Goal: Find specific page/section: Find specific page/section

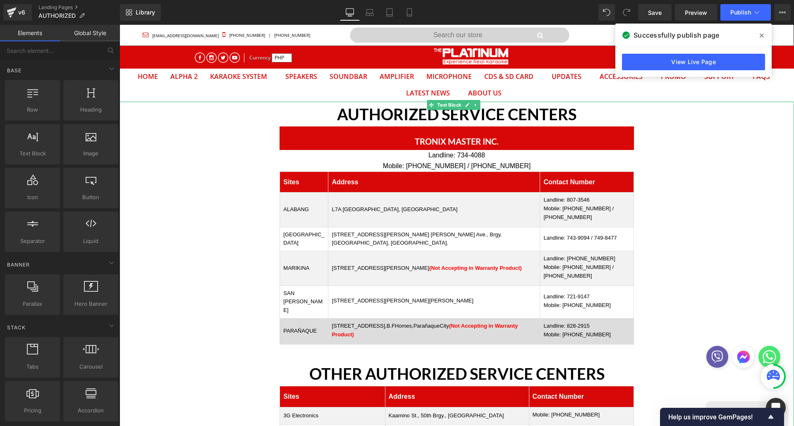
scroll to position [26, 662]
click at [419, 325] on p "[STREET_ADDRESS] AlabangTownCenter,B.FHomes,ParañaqueCity (Not Accepting in War…" at bounding box center [434, 330] width 205 height 17
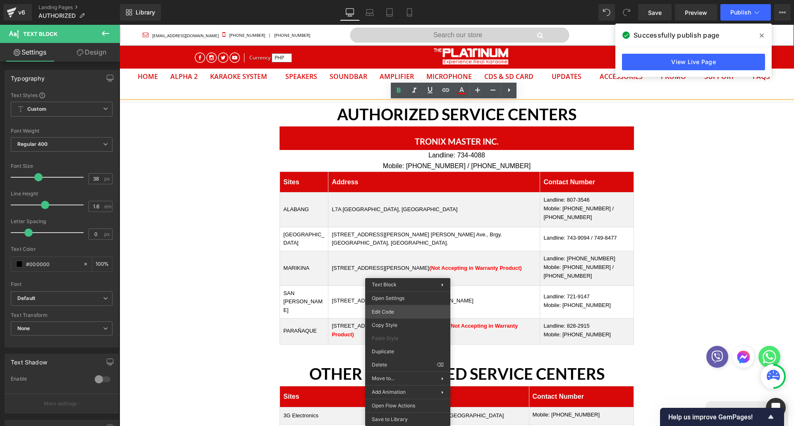
click at [394, 0] on div "You are previewing how the will restyle your page. You can not edit Elements in…" at bounding box center [397, 0] width 794 height 0
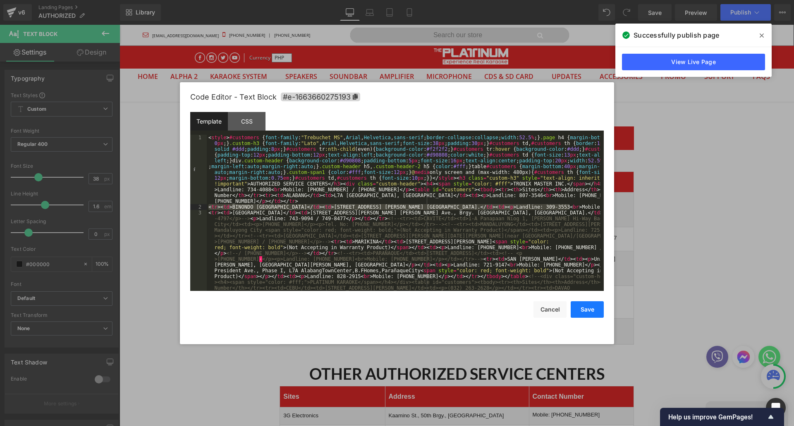
click at [598, 314] on button "Save" at bounding box center [587, 310] width 33 height 17
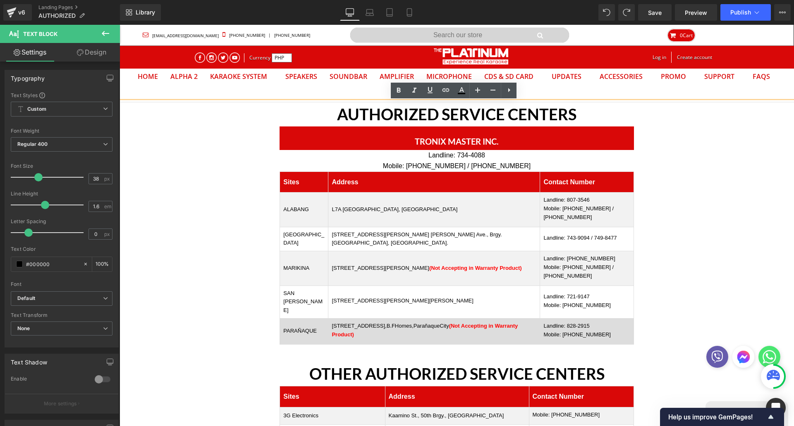
click at [396, 322] on p "[STREET_ADDRESS] AlabangTownCenter,B.FHomes,ParañaqueCity (Not Accepting in War…" at bounding box center [434, 330] width 205 height 17
drag, startPoint x: 382, startPoint y: 321, endPoint x: 438, endPoint y: 324, distance: 55.9
click at [438, 324] on p "[STREET_ADDRESS] AlabangTownCenter,B.FHomes,ParañaqueCity (Not Accepting in War…" at bounding box center [434, 330] width 205 height 17
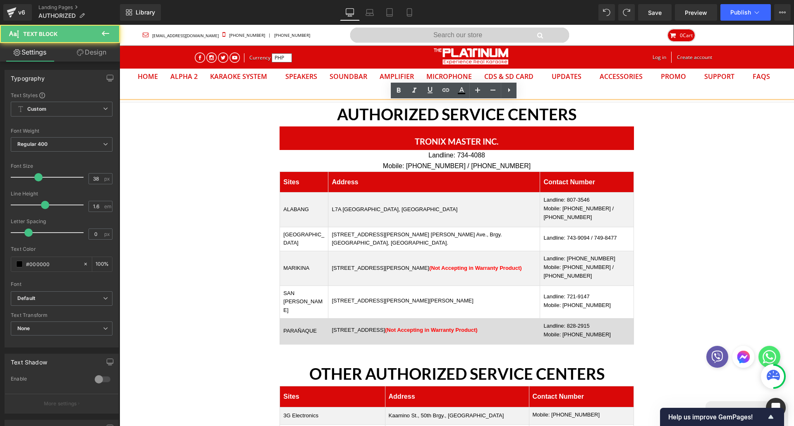
click at [413, 334] on td "[STREET_ADDRESS],ParañaqueCity (Not Accepting in Warranty Product)" at bounding box center [434, 332] width 212 height 26
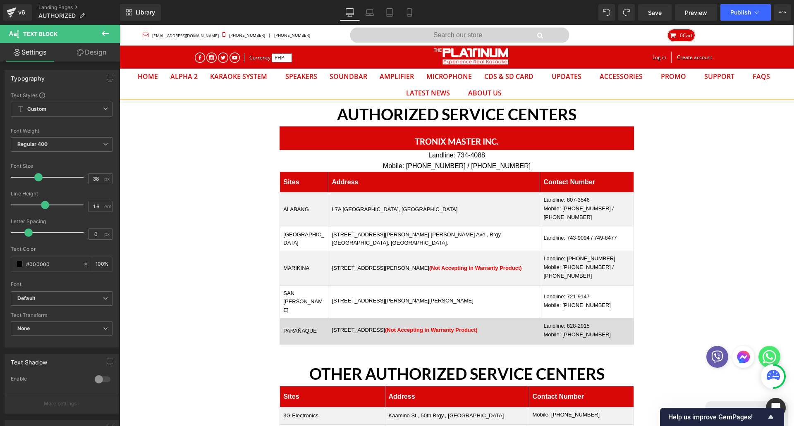
click at [400, 330] on p "[STREET_ADDRESS],ParañaqueCity (Not Accepting in Warranty Product)" at bounding box center [434, 330] width 205 height 9
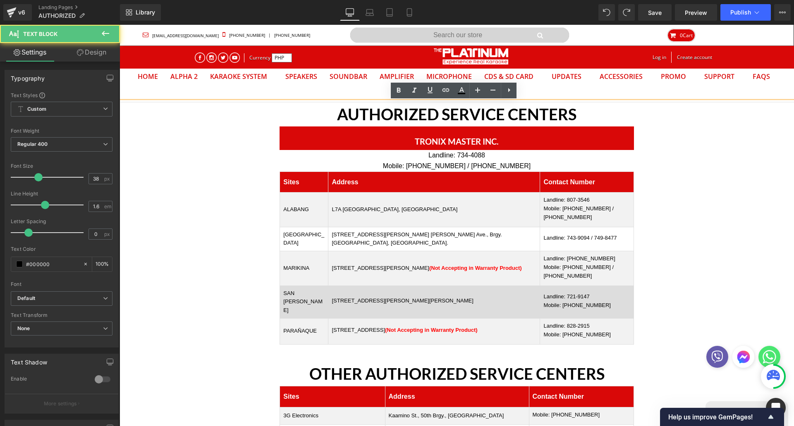
click at [405, 291] on td "[STREET_ADDRESS][PERSON_NAME][PERSON_NAME]" at bounding box center [434, 302] width 212 height 33
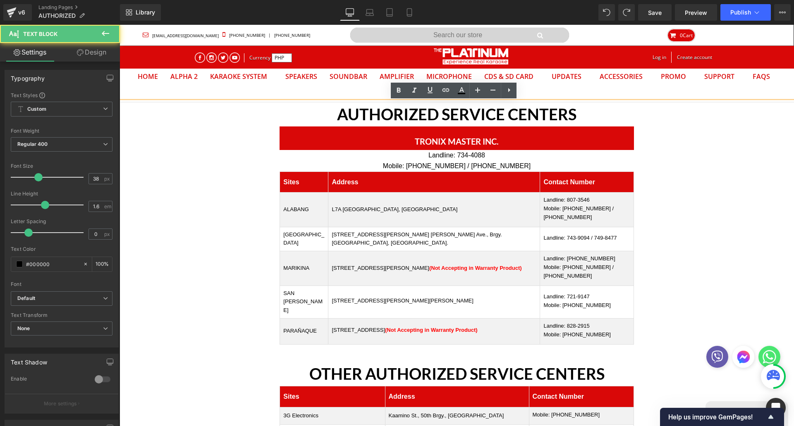
click at [407, 326] on p "[STREET_ADDRESS],ParañaqueCity (Not Accepting in Warranty Product)" at bounding box center [434, 330] width 205 height 9
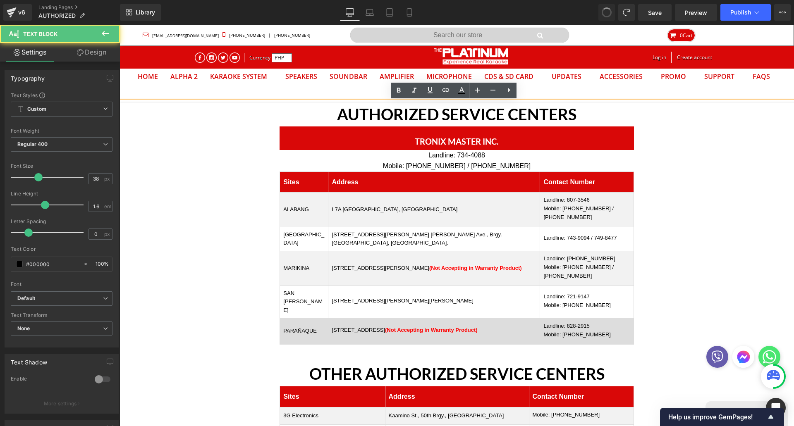
click at [395, 326] on p "[STREET_ADDRESS],ParañaqueCity (Not Accepting in Warranty Product)" at bounding box center [434, 330] width 205 height 9
click at [392, 326] on p "[STREET_ADDRESS],ParañaqueCity (Not Accepting in Warranty Product)" at bounding box center [434, 330] width 205 height 9
click at [387, 326] on p "[STREET_ADDRESS],ParañaqueCity (Not Accepting in Warranty Product)" at bounding box center [434, 330] width 205 height 9
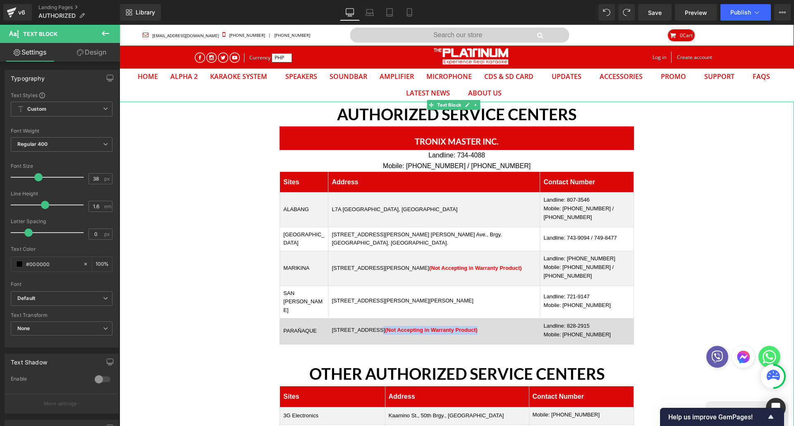
drag, startPoint x: 354, startPoint y: 324, endPoint x: 327, endPoint y: 320, distance: 27.3
click at [355, 326] on p "[STREET_ADDRESS],ParañaqueCity (Not Accepting in Warranty Product)" at bounding box center [434, 330] width 205 height 9
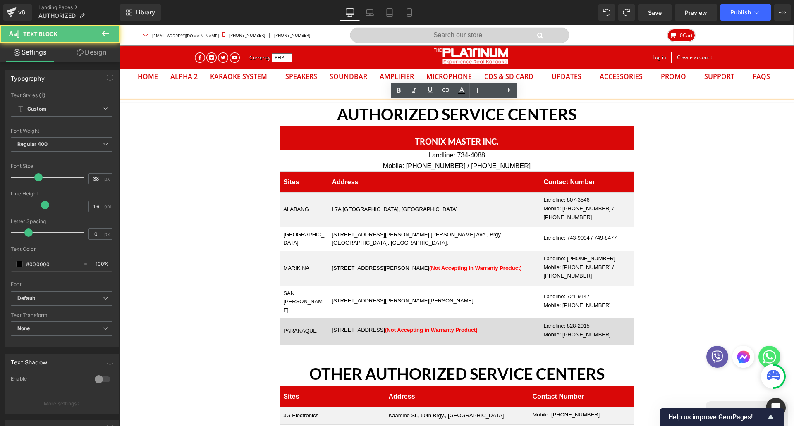
click at [332, 326] on p "[STREET_ADDRESS],ParañaqueCity (Not Accepting in Warranty Product)" at bounding box center [434, 330] width 205 height 9
drag, startPoint x: 319, startPoint y: 321, endPoint x: 445, endPoint y: 320, distance: 126.6
click at [445, 326] on p "[STREET_ADDRESS],ParañaqueCity (Not Accepting in Warranty Product)" at bounding box center [434, 330] width 205 height 9
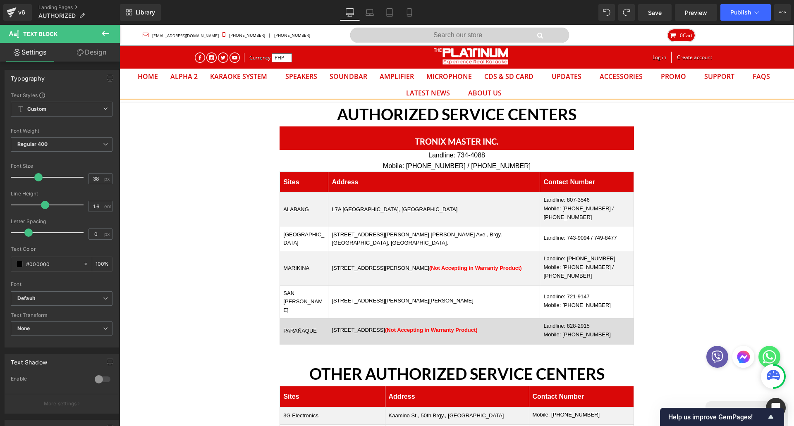
click at [472, 326] on p "[STREET_ADDRESS][GEOGRAPHIC_DATA], B.F Homes,[GEOGRAPHIC_DATA] (Not Accepting i…" at bounding box center [434, 330] width 205 height 9
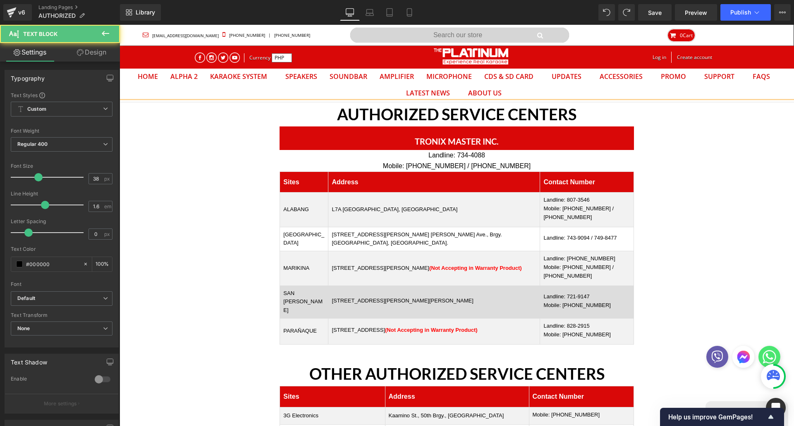
click at [475, 303] on td "[STREET_ADDRESS][PERSON_NAME][PERSON_NAME]" at bounding box center [434, 302] width 212 height 33
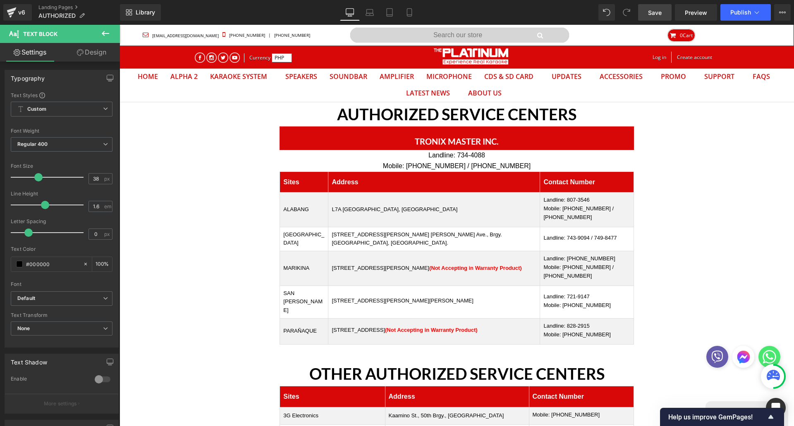
click at [650, 14] on span "Save" at bounding box center [655, 12] width 14 height 9
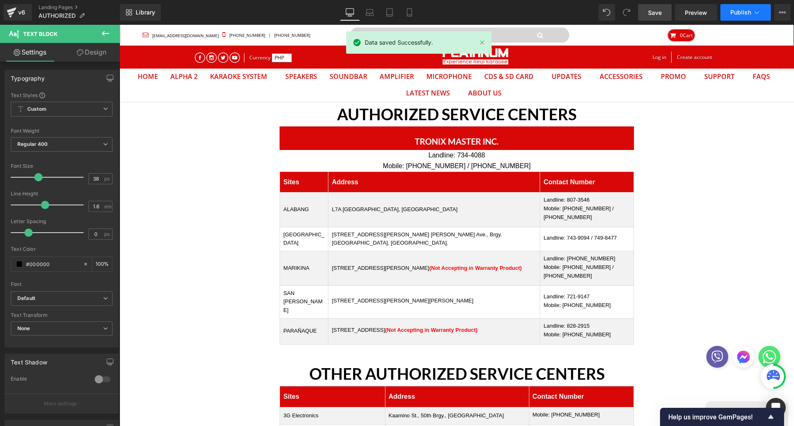
click at [744, 13] on span "Publish" at bounding box center [740, 12] width 21 height 7
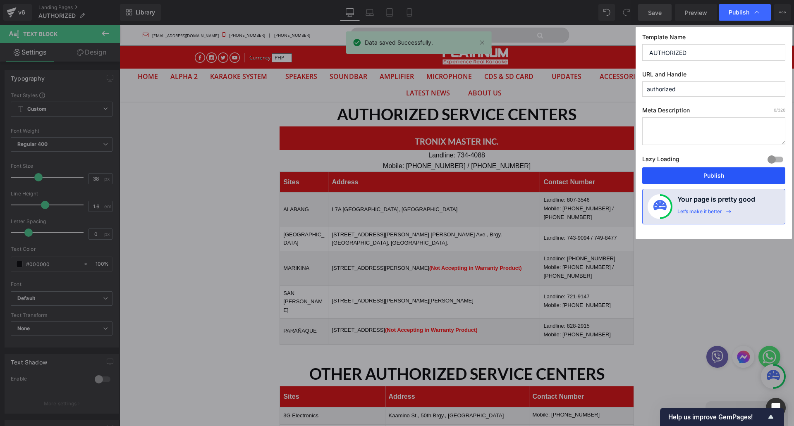
click at [728, 172] on button "Publish" at bounding box center [713, 176] width 143 height 17
